Goal: Information Seeking & Learning: Learn about a topic

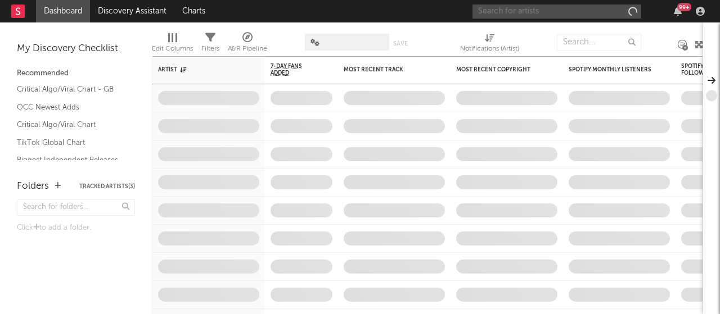
click at [525, 10] on input "text" at bounding box center [557, 12] width 169 height 14
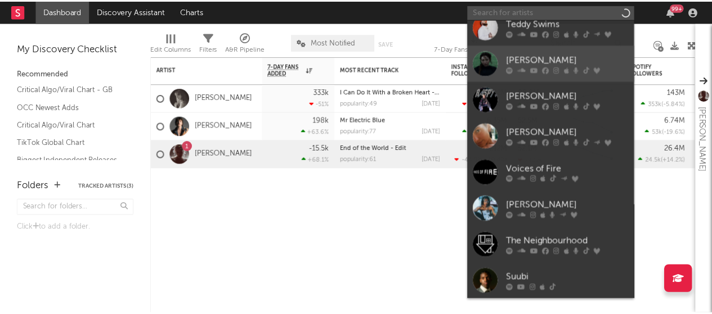
scroll to position [103, 0]
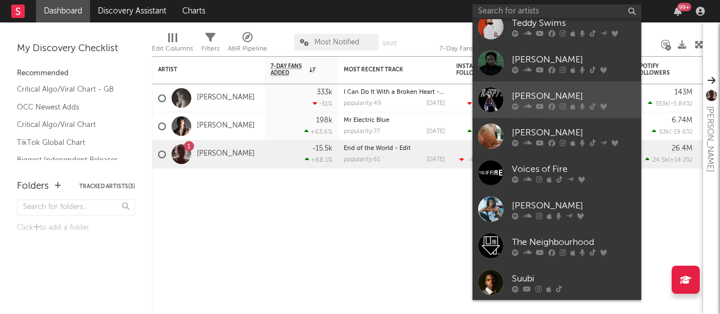
click at [541, 96] on div "[PERSON_NAME]" at bounding box center [574, 96] width 124 height 14
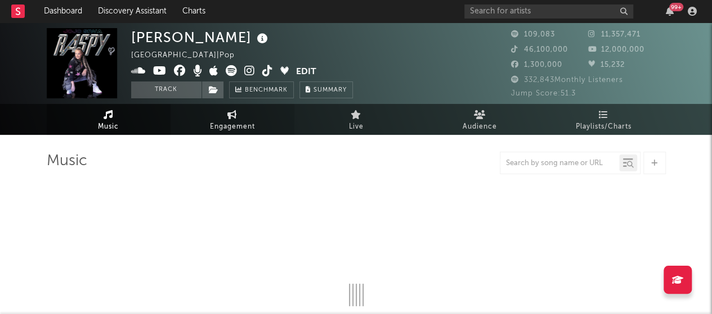
select select "6m"
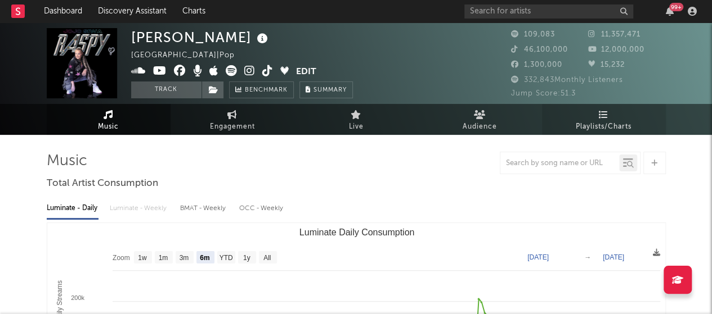
click at [603, 118] on icon at bounding box center [604, 114] width 10 height 9
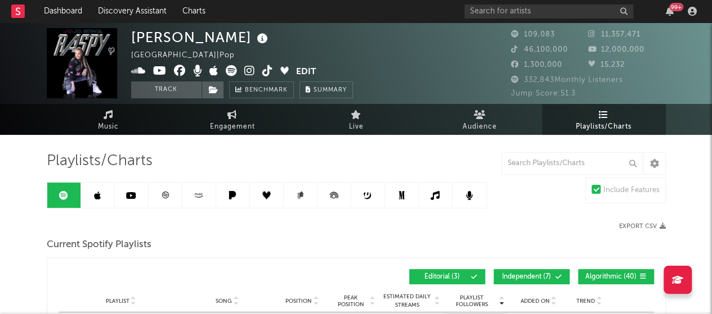
click at [425, 201] on link at bounding box center [436, 195] width 34 height 25
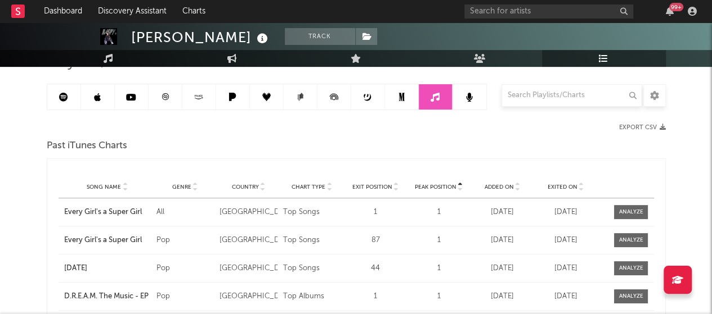
scroll to position [100, 0]
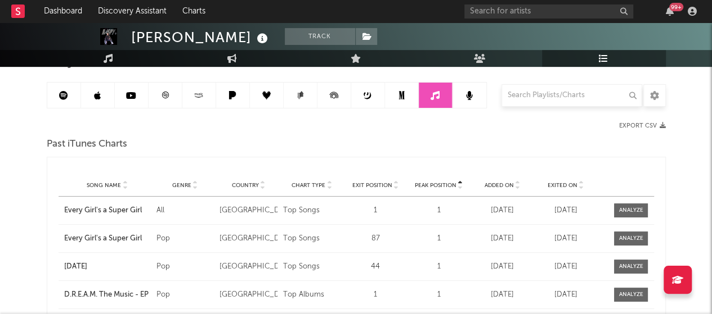
click at [579, 187] on icon at bounding box center [581, 188] width 6 height 5
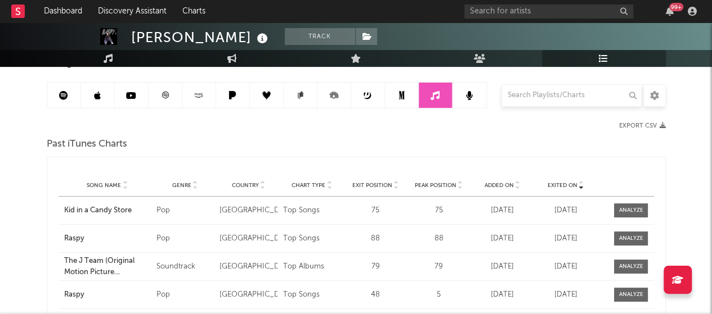
click at [395, 103] on link at bounding box center [402, 95] width 34 height 25
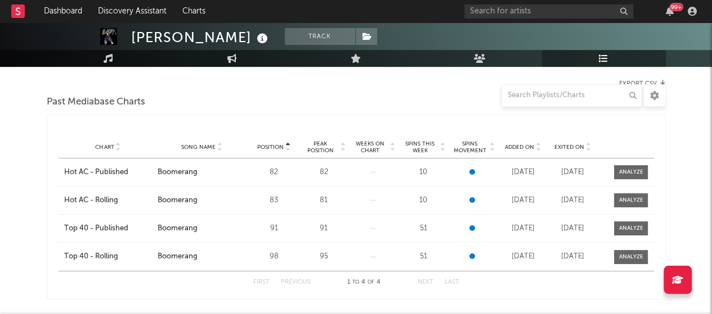
scroll to position [142, 0]
click at [587, 151] on div "Chart Song Name Position Peak Position Weeks on Chart Spins This Week Spins Mov…" at bounding box center [356, 148] width 595 height 23
click at [587, 150] on icon at bounding box center [588, 150] width 6 height 5
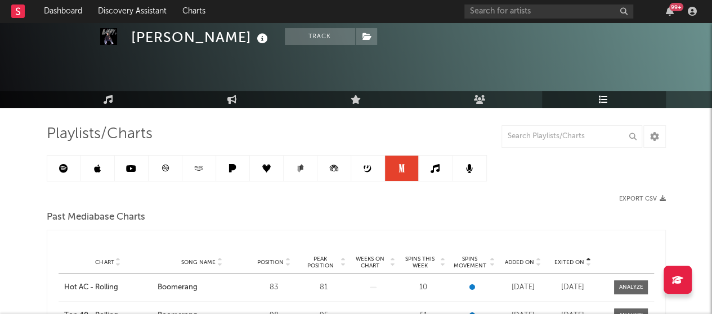
scroll to position [35, 0]
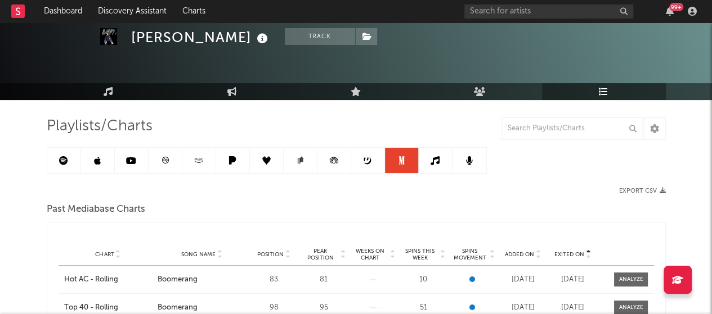
click at [133, 157] on icon at bounding box center [131, 160] width 10 height 9
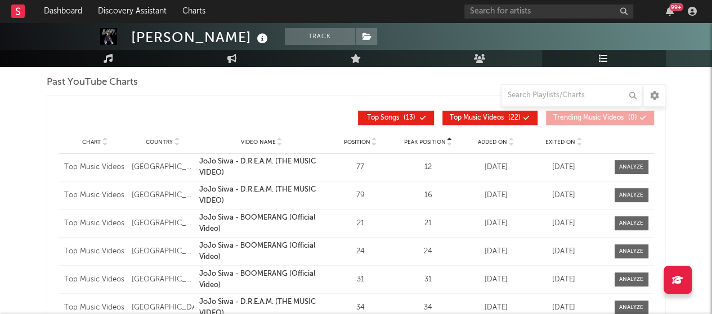
scroll to position [163, 0]
click at [578, 145] on icon at bounding box center [579, 144] width 6 height 5
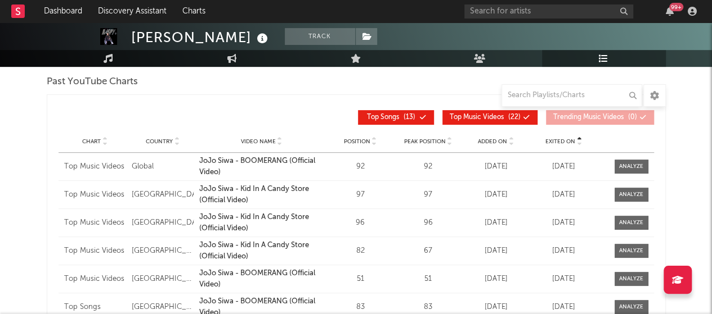
click at [578, 145] on icon at bounding box center [579, 144] width 6 height 5
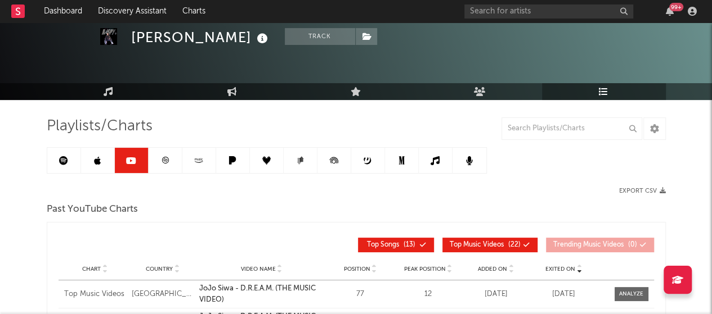
scroll to position [30, 0]
